Goal: Transaction & Acquisition: Purchase product/service

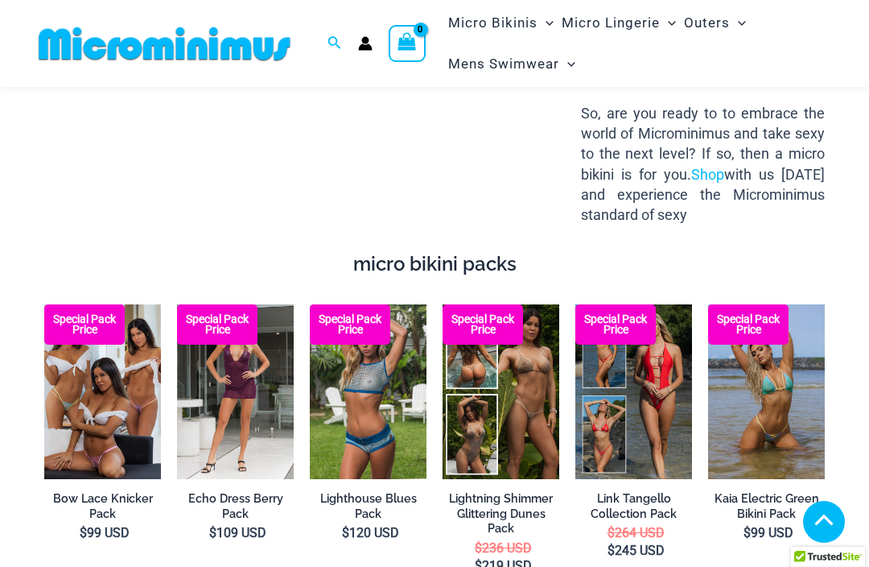
click at [177, 304] on img at bounding box center [177, 304] width 0 height 0
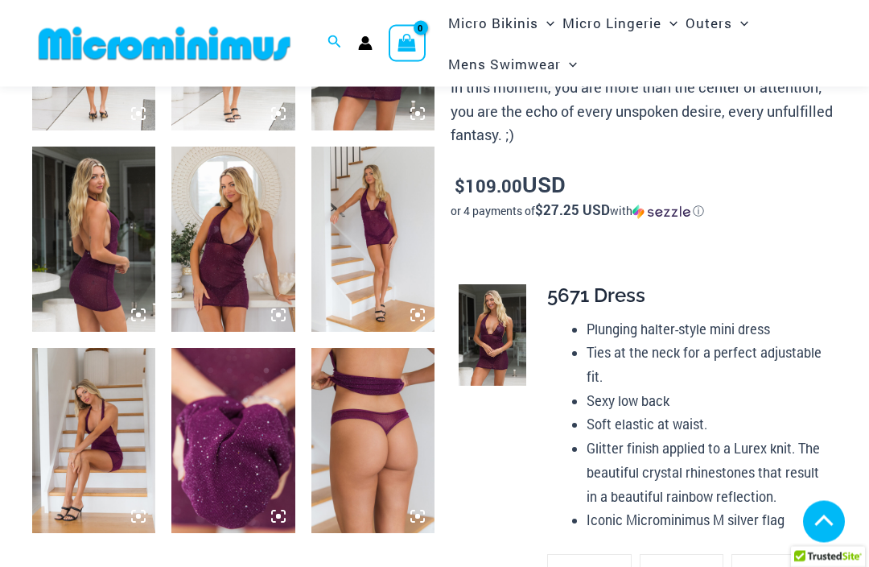
scroll to position [786, 0]
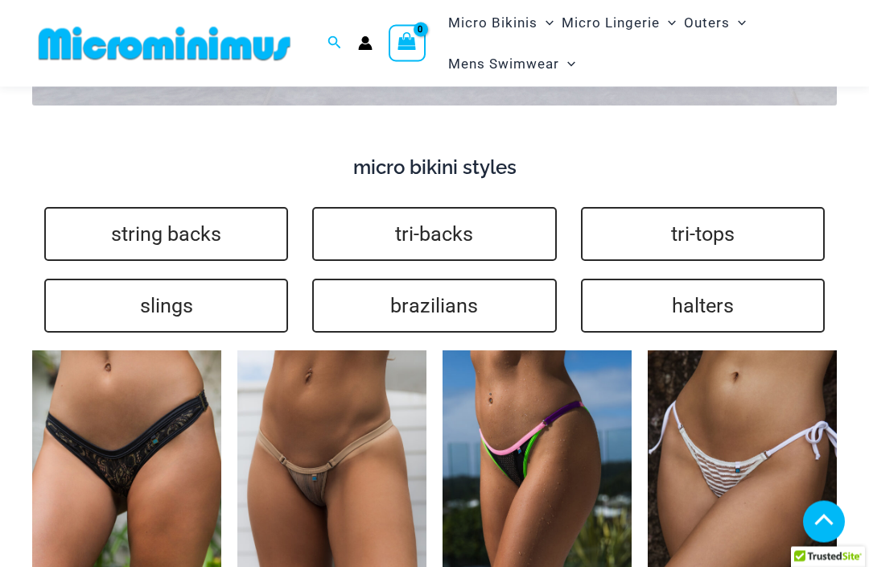
scroll to position [3098, 0]
click at [208, 207] on link "string backs" at bounding box center [166, 234] width 244 height 54
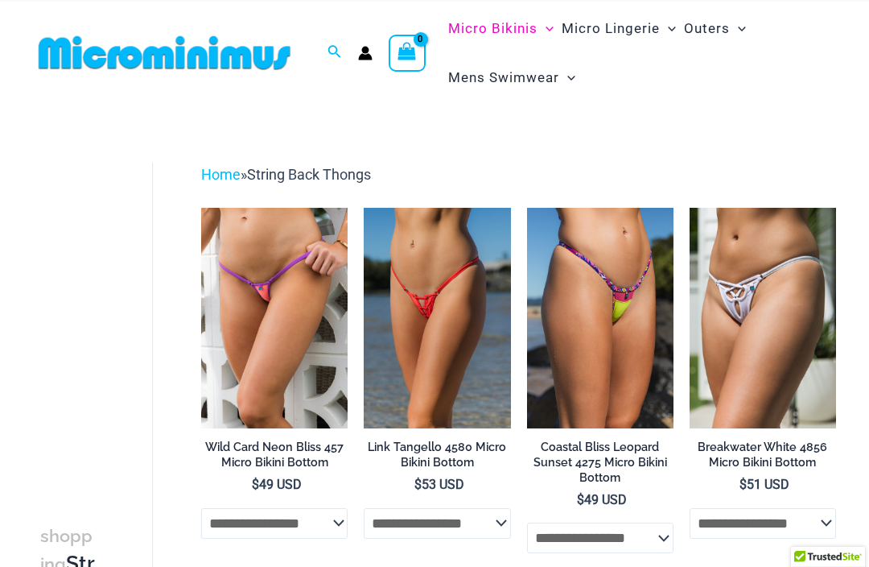
scroll to position [27, 0]
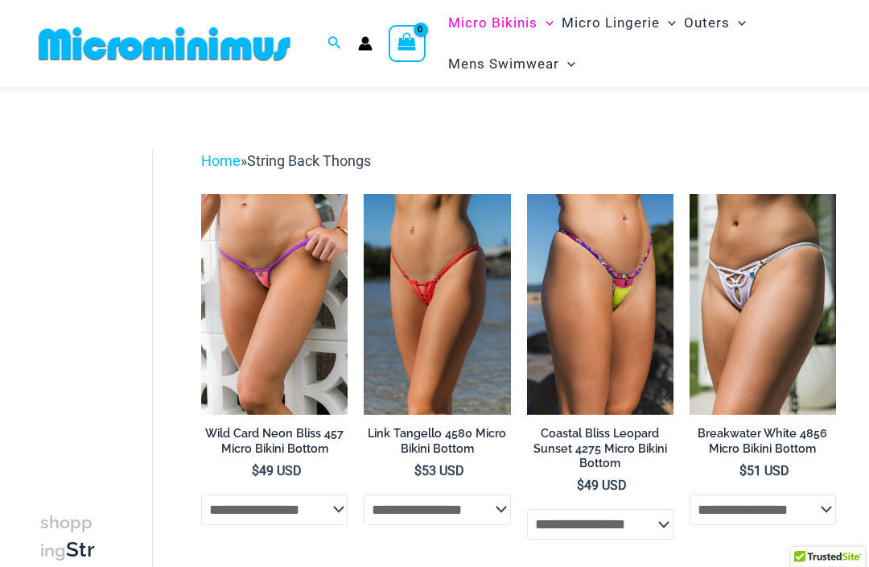
click at [201, 194] on img at bounding box center [201, 194] width 0 height 0
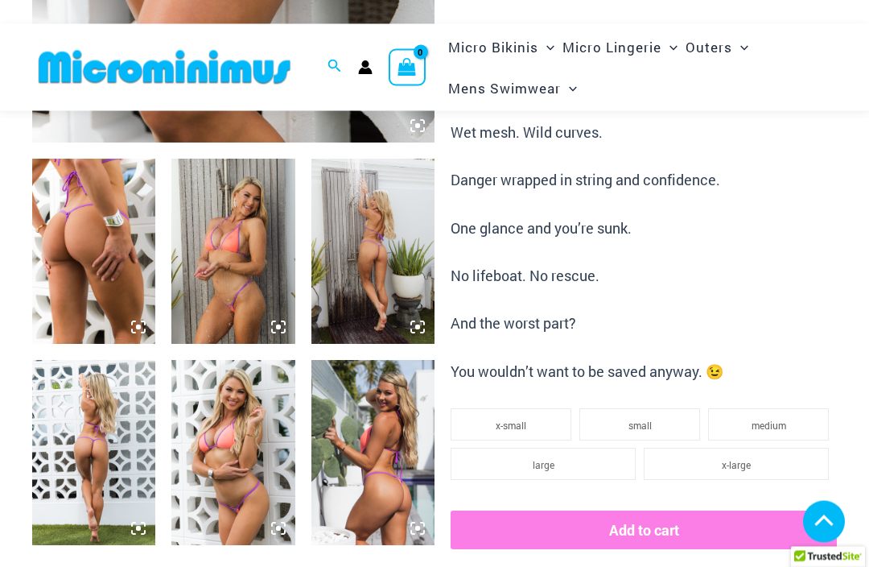
scroll to position [596, 0]
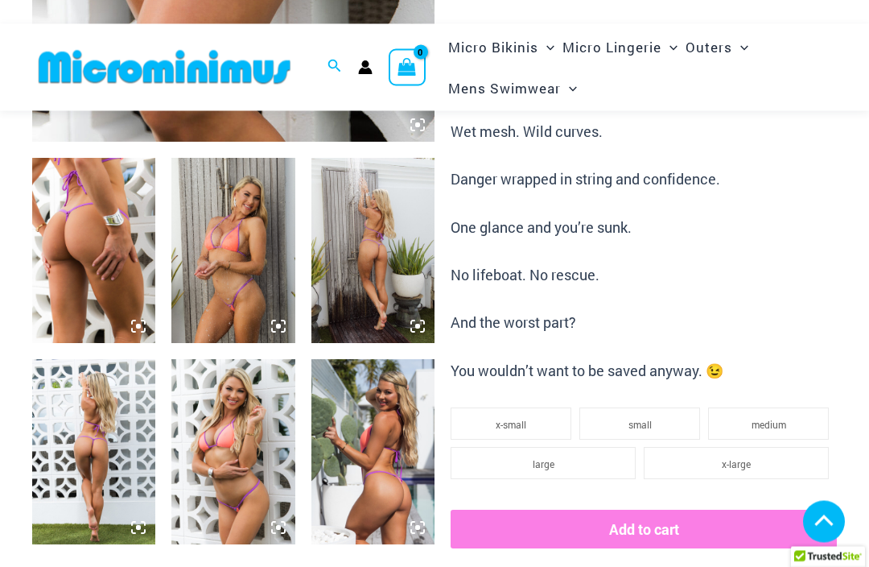
click at [133, 521] on icon at bounding box center [138, 528] width 14 height 14
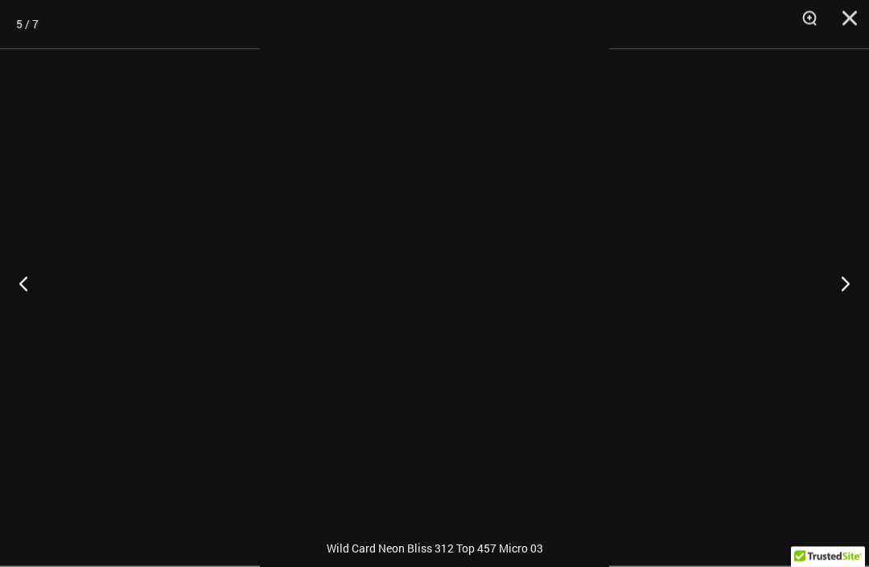
scroll to position [596, 0]
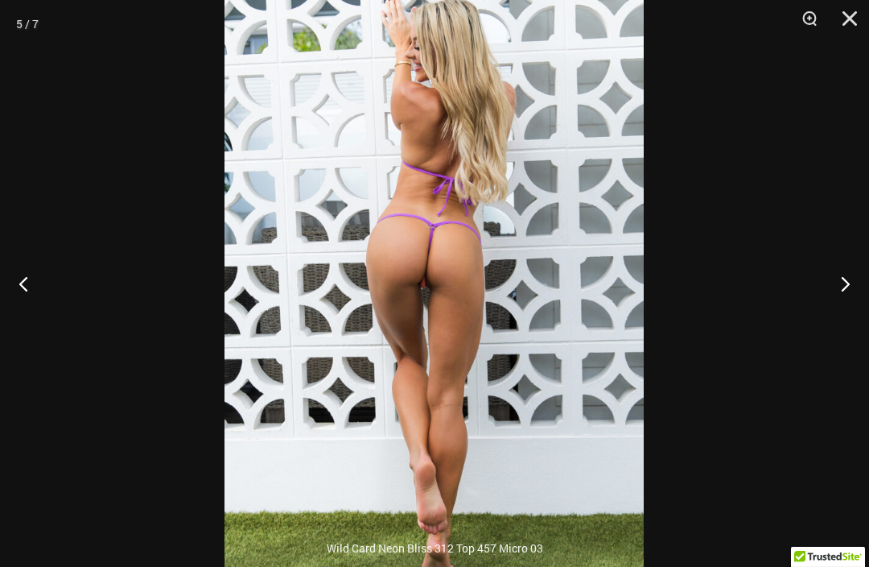
click at [848, 14] on button "Close" at bounding box center [844, 24] width 40 height 48
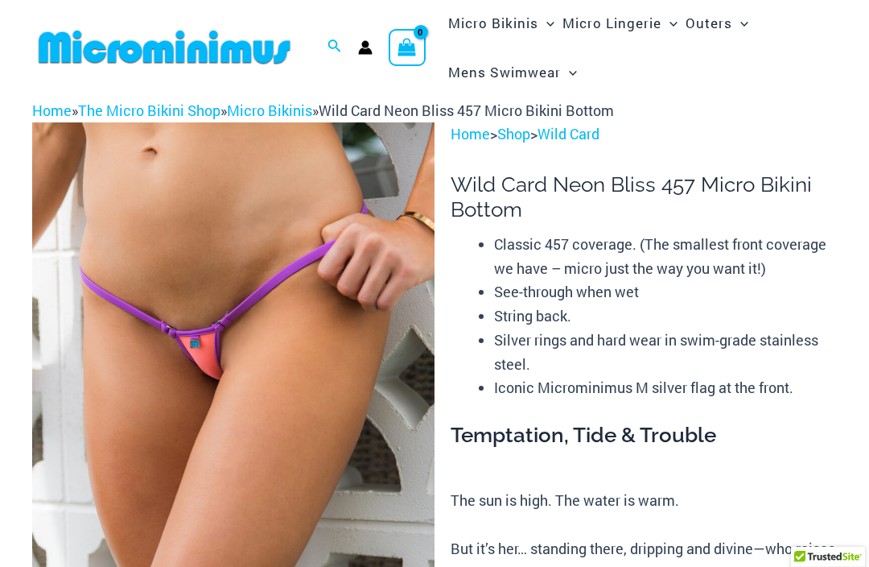
scroll to position [0, 0]
